Goal: Information Seeking & Learning: Learn about a topic

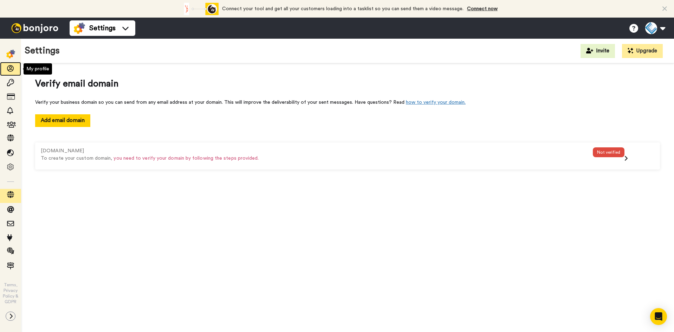
click at [9, 69] on icon at bounding box center [10, 68] width 7 height 7
click at [77, 32] on img at bounding box center [79, 28] width 11 height 11
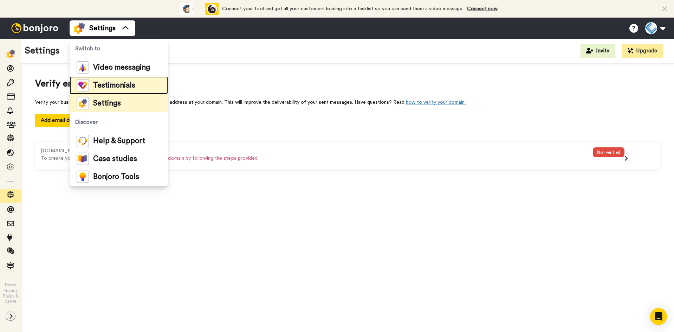
click at [102, 83] on span "Testimonials" at bounding box center [114, 85] width 42 height 7
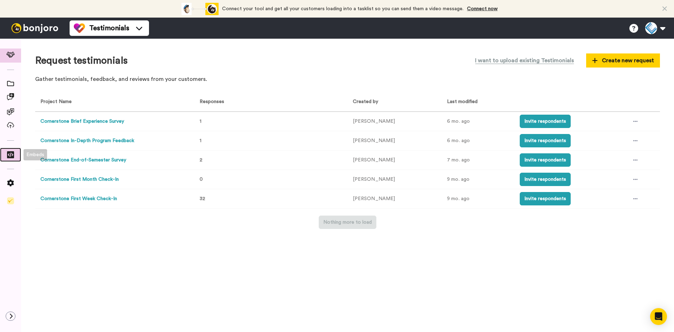
click at [11, 155] on icon at bounding box center [10, 154] width 7 height 7
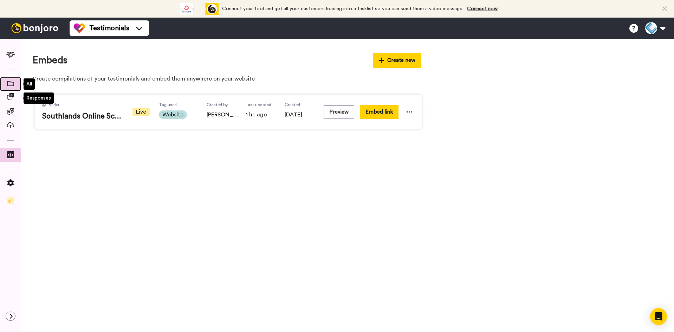
click at [13, 83] on icon at bounding box center [10, 83] width 7 height 5
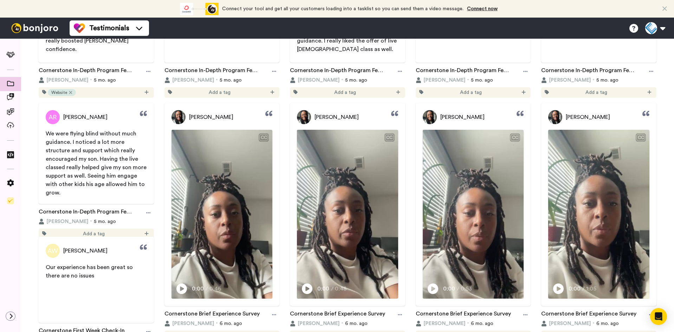
scroll to position [176, 0]
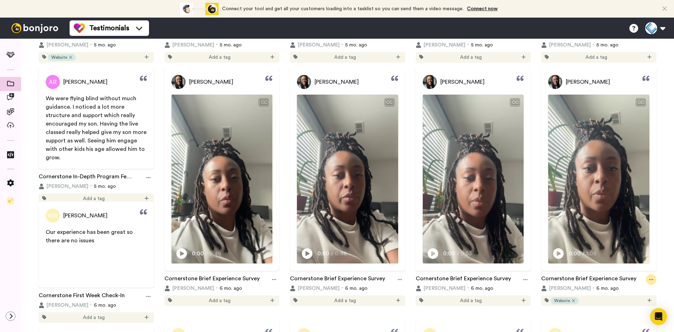
click at [649, 280] on icon at bounding box center [651, 279] width 4 height 1
drag, startPoint x: 612, startPoint y: 192, endPoint x: 630, endPoint y: 168, distance: 30.2
click at [555, 258] on icon at bounding box center [559, 253] width 11 height 11
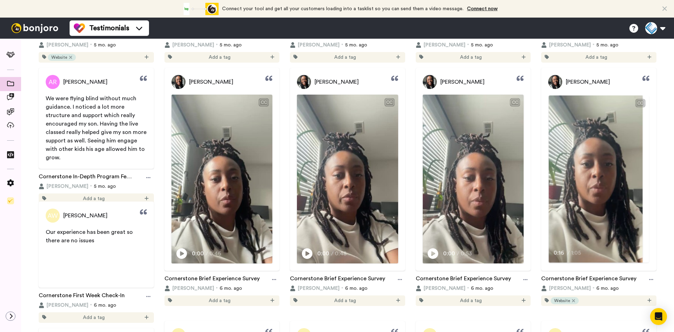
click at [572, 218] on video at bounding box center [596, 178] width 94 height 167
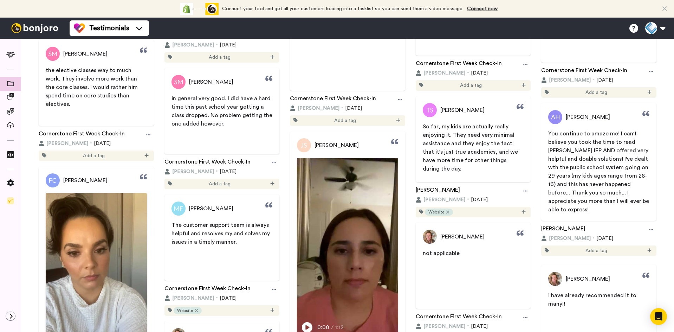
scroll to position [2743, 0]
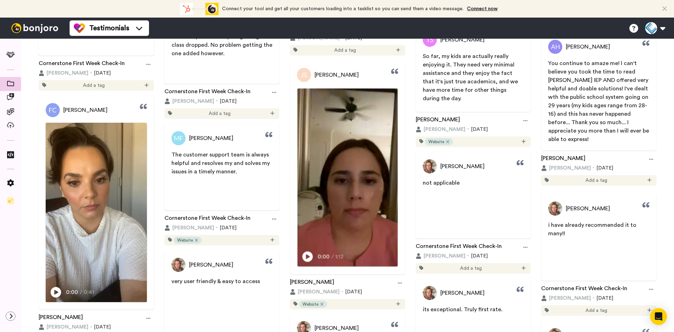
click at [345, 174] on img at bounding box center [348, 177] width 100 height 178
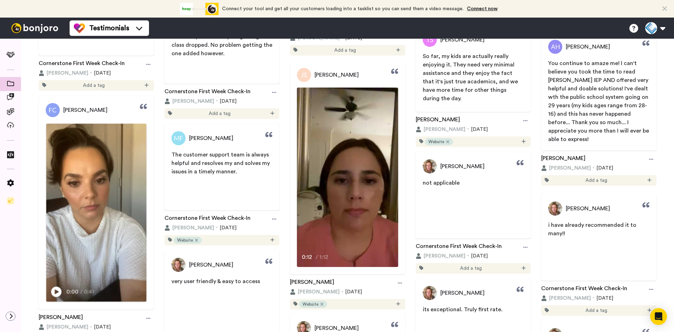
click at [104, 214] on img at bounding box center [96, 212] width 100 height 178
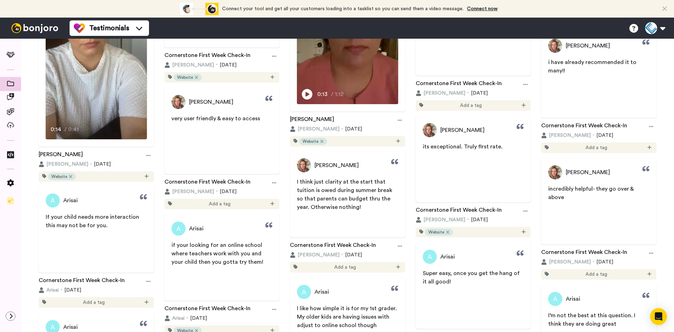
scroll to position [2954, 0]
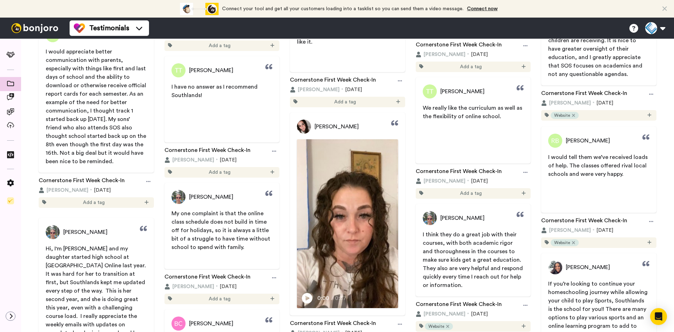
scroll to position [3763, 0]
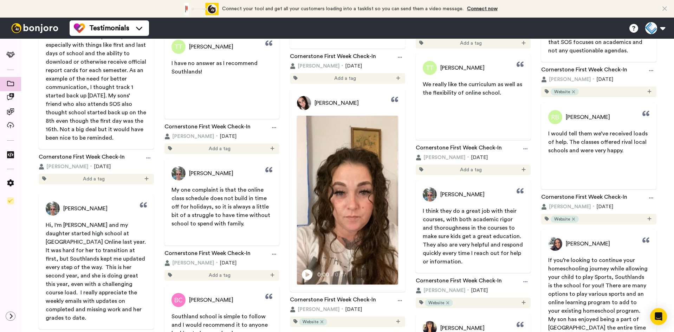
drag, startPoint x: 345, startPoint y: 198, endPoint x: 288, endPoint y: 135, distance: 84.7
click at [290, 135] on link "Play/Pause 0:00 / 0:37" at bounding box center [347, 199] width 115 height 169
click at [313, 148] on img at bounding box center [348, 205] width 100 height 178
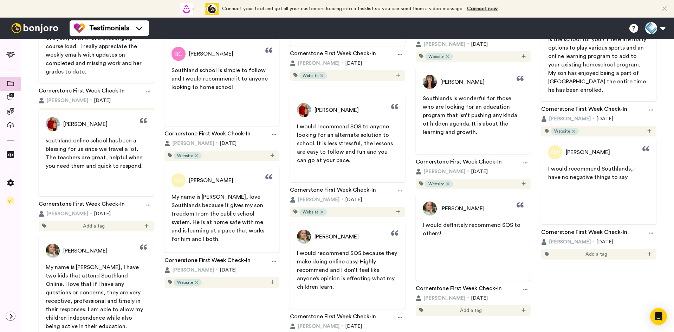
scroll to position [4044, 0]
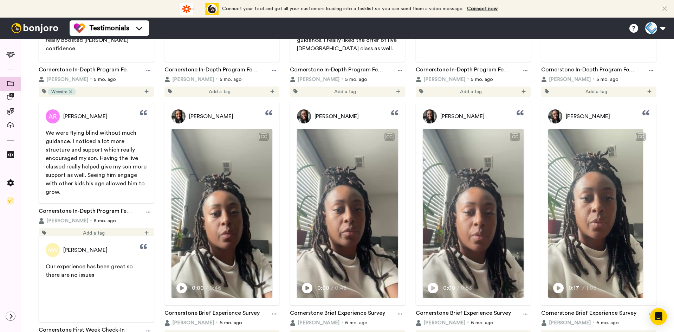
scroll to position [0, 0]
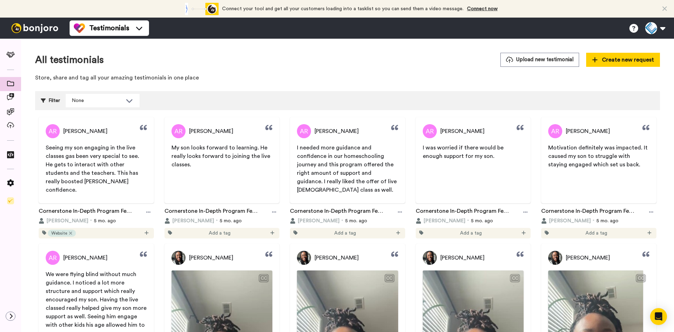
drag, startPoint x: 335, startPoint y: 82, endPoint x: 337, endPoint y: 124, distance: 42.9
click at [335, 82] on p "Store, share and tag all your amazing testimonials in one place" at bounding box center [347, 78] width 625 height 8
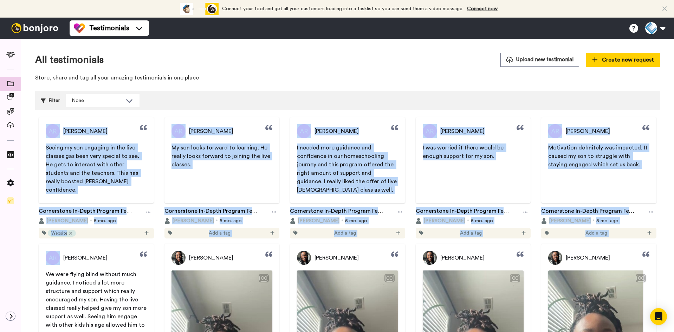
drag, startPoint x: 41, startPoint y: 125, endPoint x: 656, endPoint y: 240, distance: 625.3
